Goal: Find specific page/section: Find specific page/section

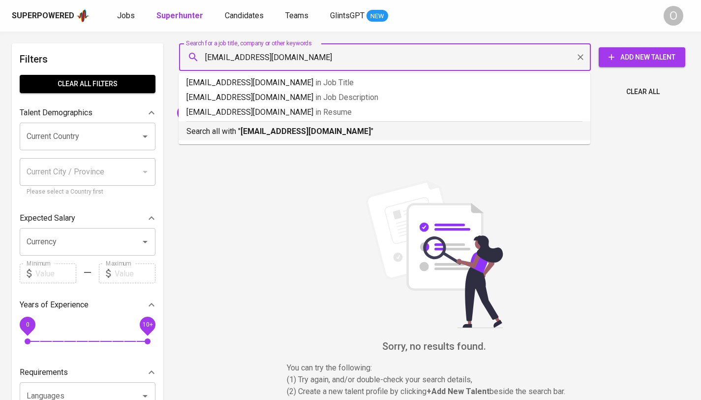
click at [262, 135] on b "[EMAIL_ADDRESS][DOMAIN_NAME]" at bounding box center [306, 130] width 130 height 9
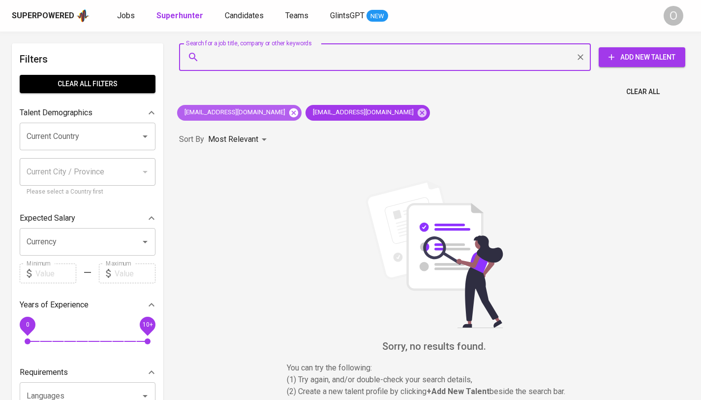
click at [289, 114] on icon at bounding box center [293, 112] width 9 height 9
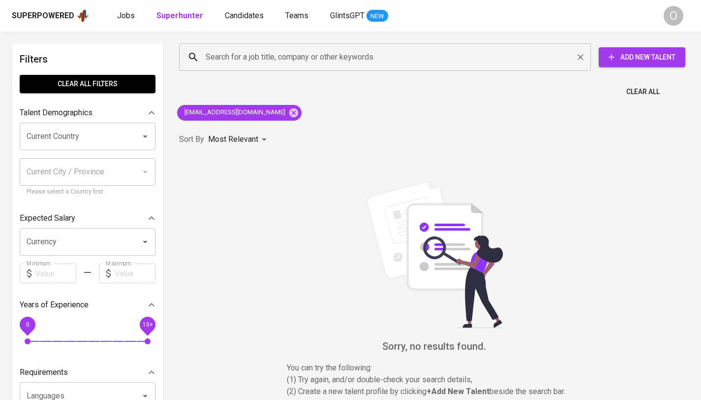
click at [246, 54] on input "Search for a job title, company or other keywords" at bounding box center [387, 57] width 369 height 19
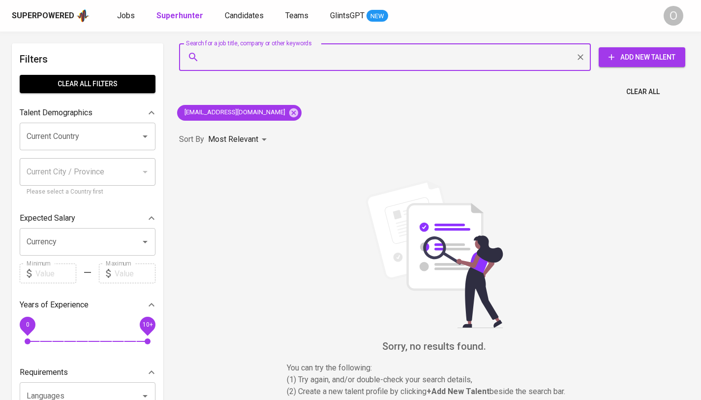
paste input "Mutia Triamanda"
type input "Mutia Triamanda"
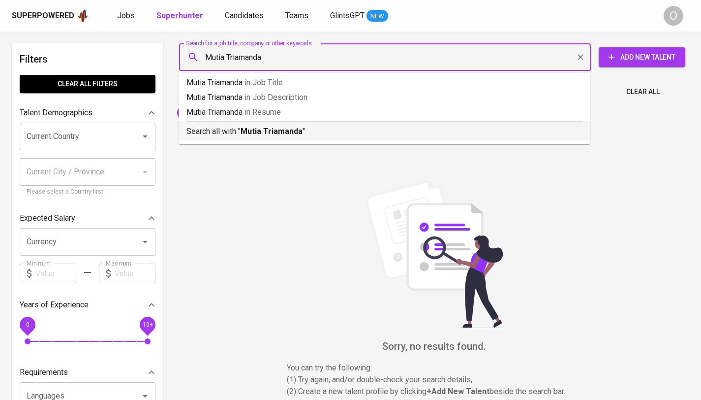
click at [261, 135] on b "Mutia Triamanda" at bounding box center [272, 130] width 62 height 9
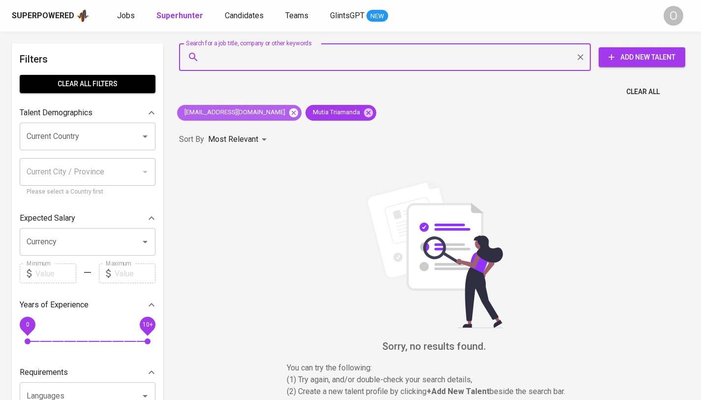
click at [289, 114] on icon at bounding box center [293, 112] width 9 height 9
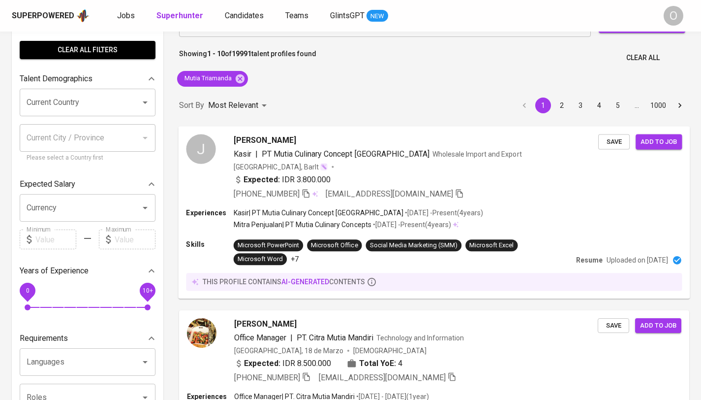
scroll to position [89, 0]
